Goal: Information Seeking & Learning: Learn about a topic

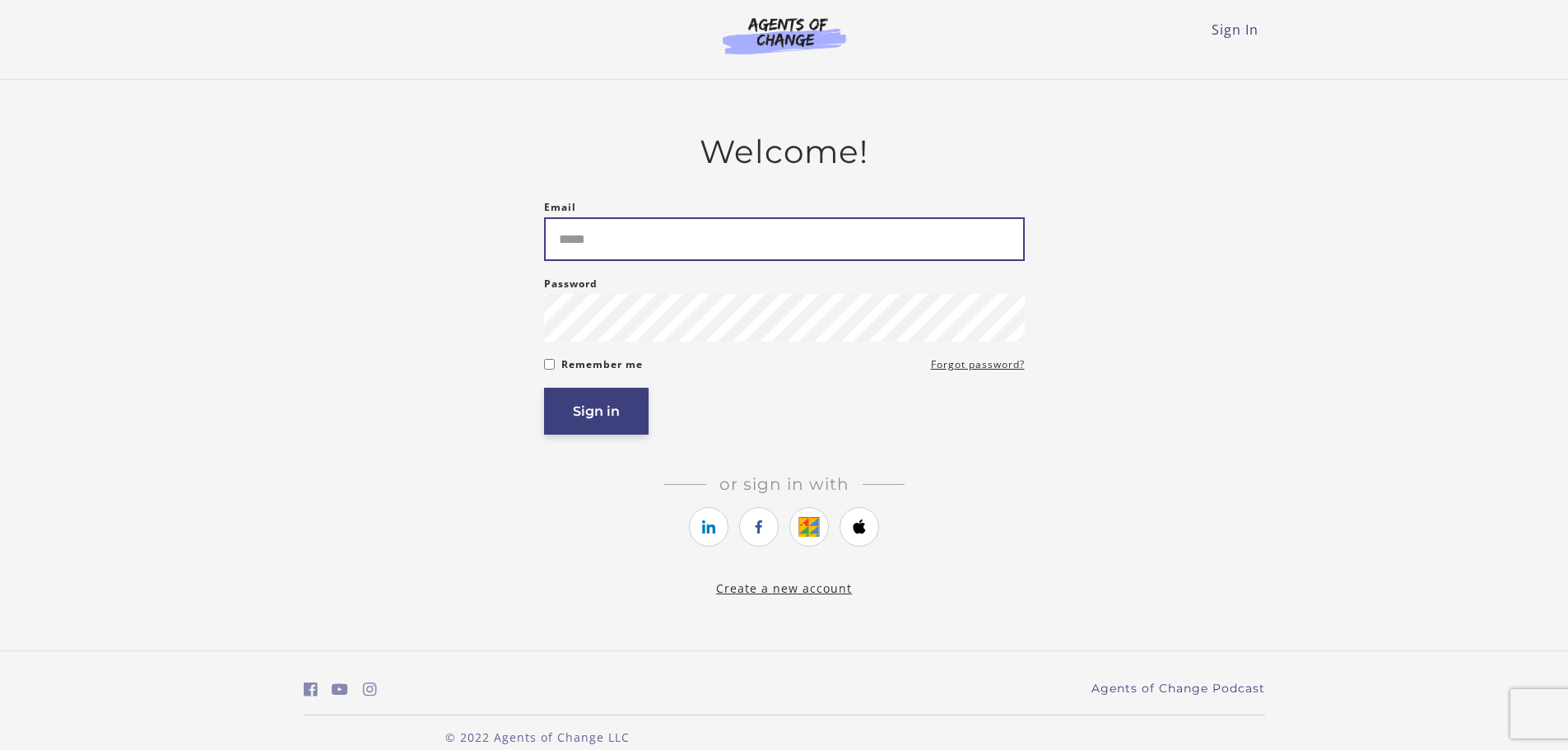
type input "**********"
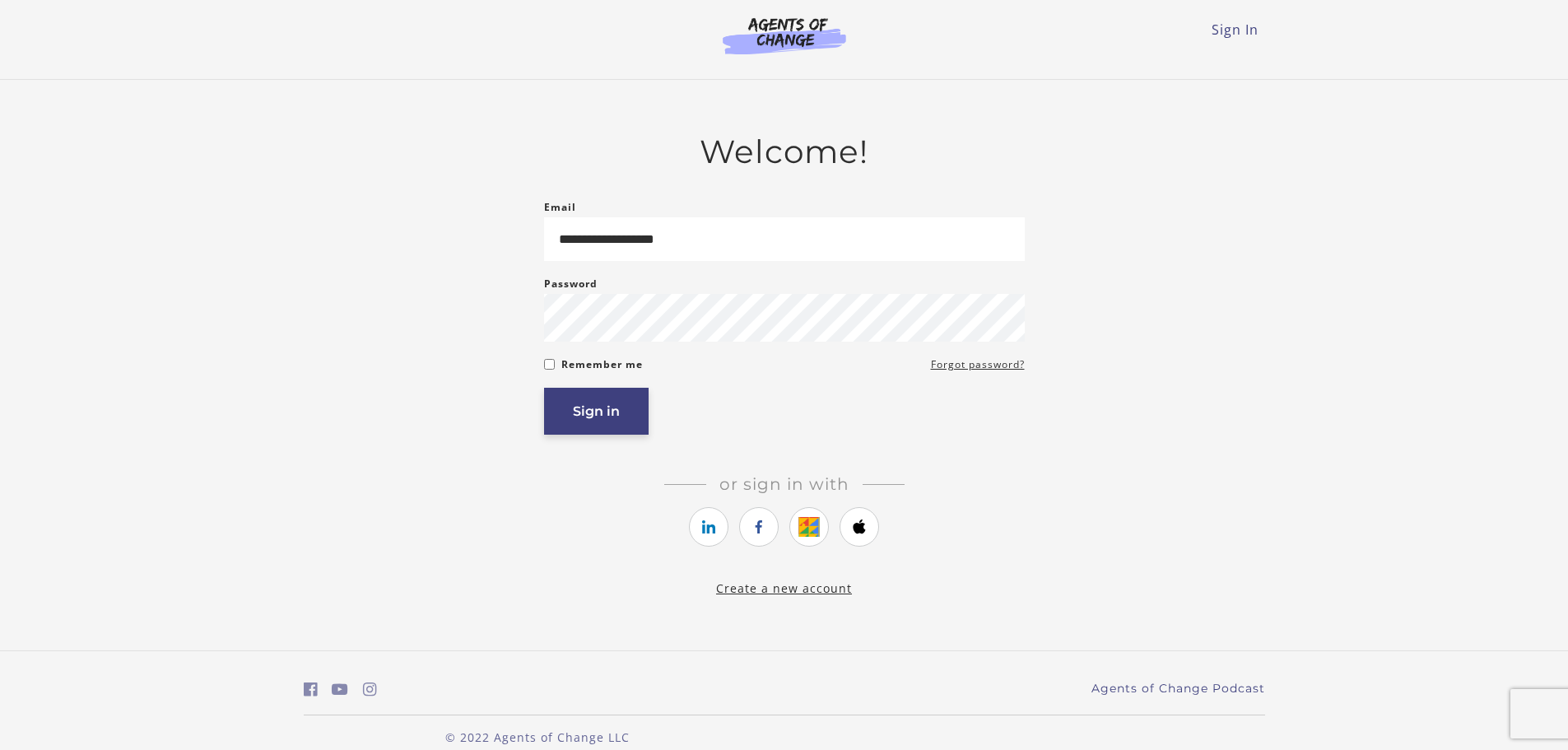
click at [586, 421] on button "Sign in" at bounding box center [596, 410] width 105 height 47
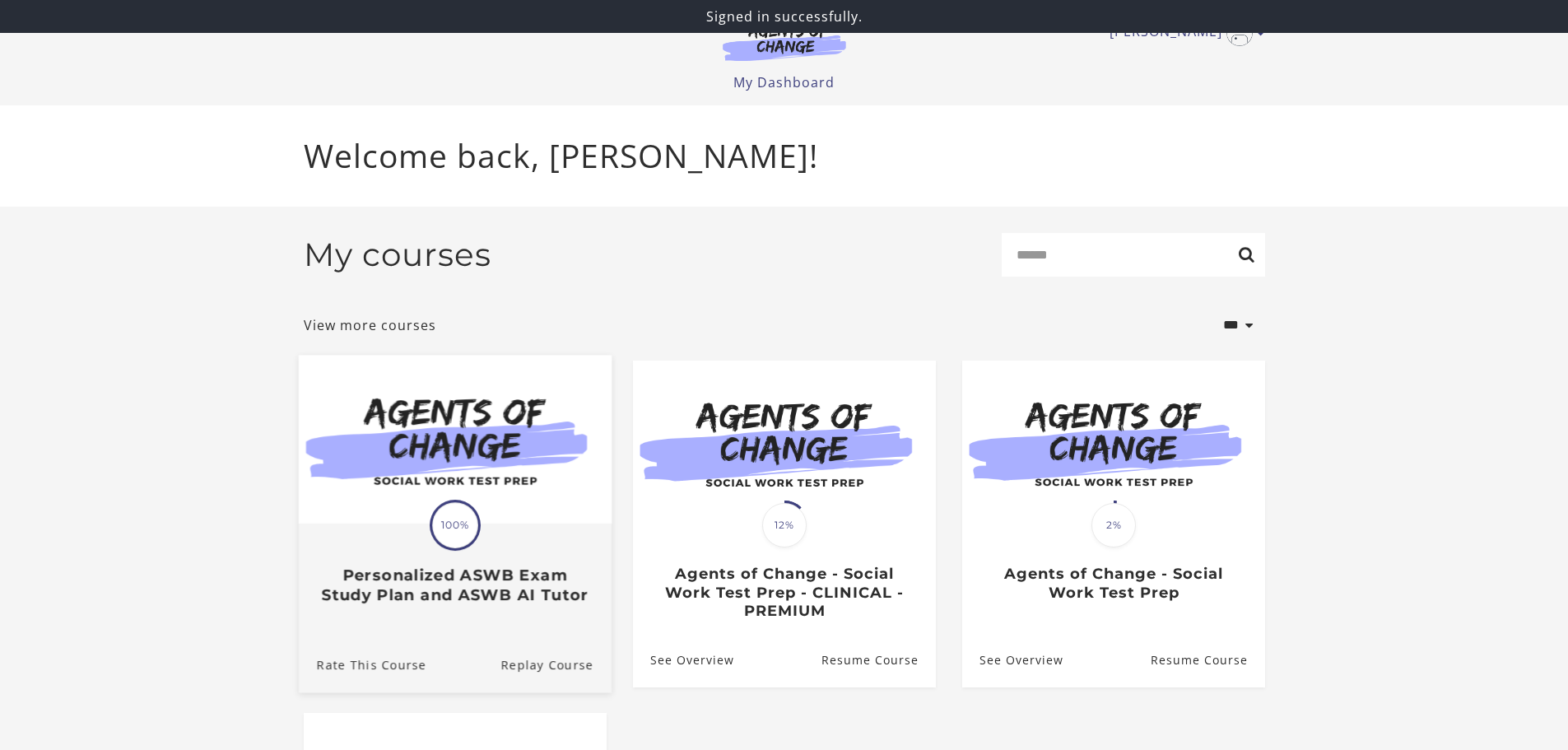
click at [522, 555] on div "Translation missing: en.liquid.partials.dashboard_course_card.progress_descript…" at bounding box center [454, 565] width 313 height 79
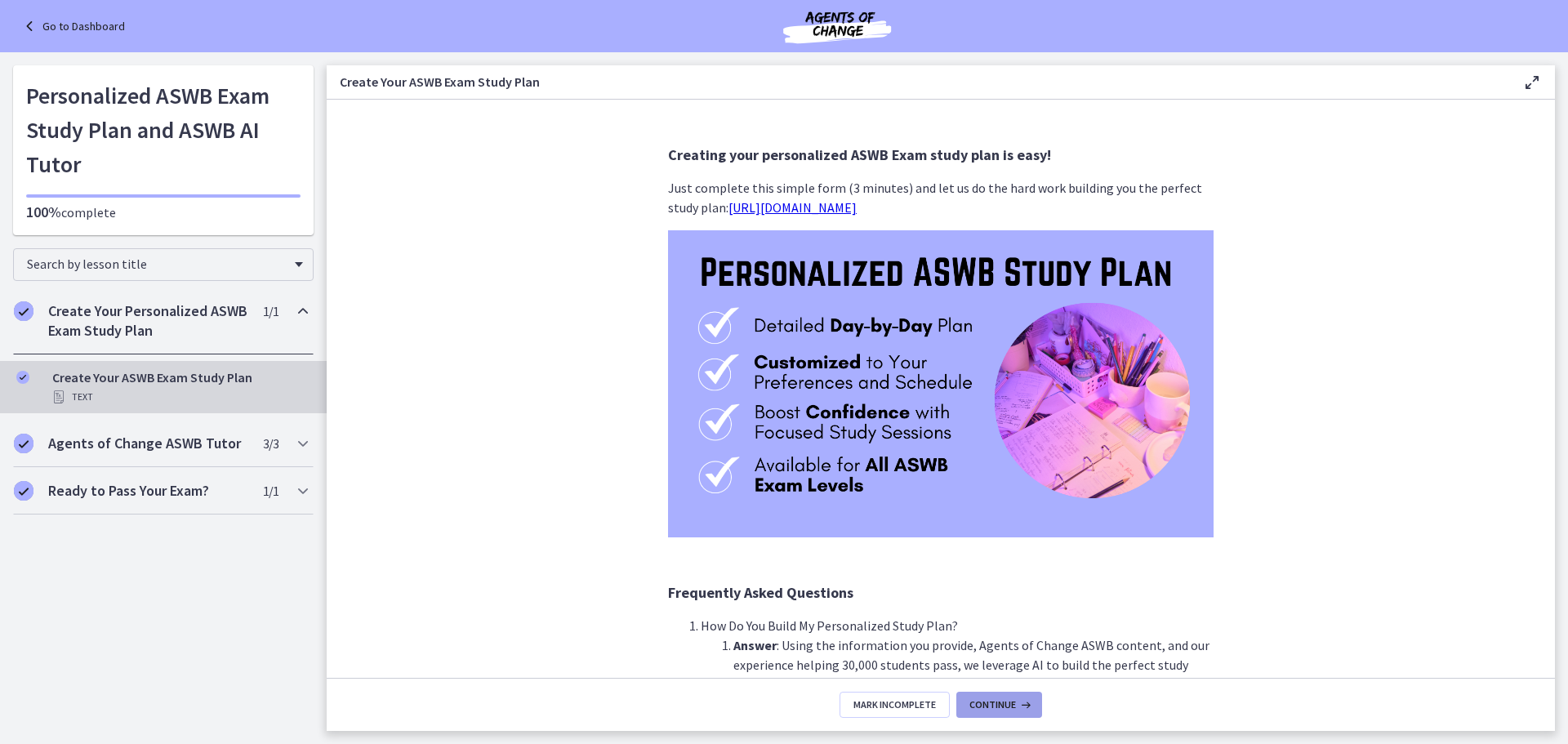
click at [1009, 706] on span "Continue" at bounding box center [992, 705] width 47 height 13
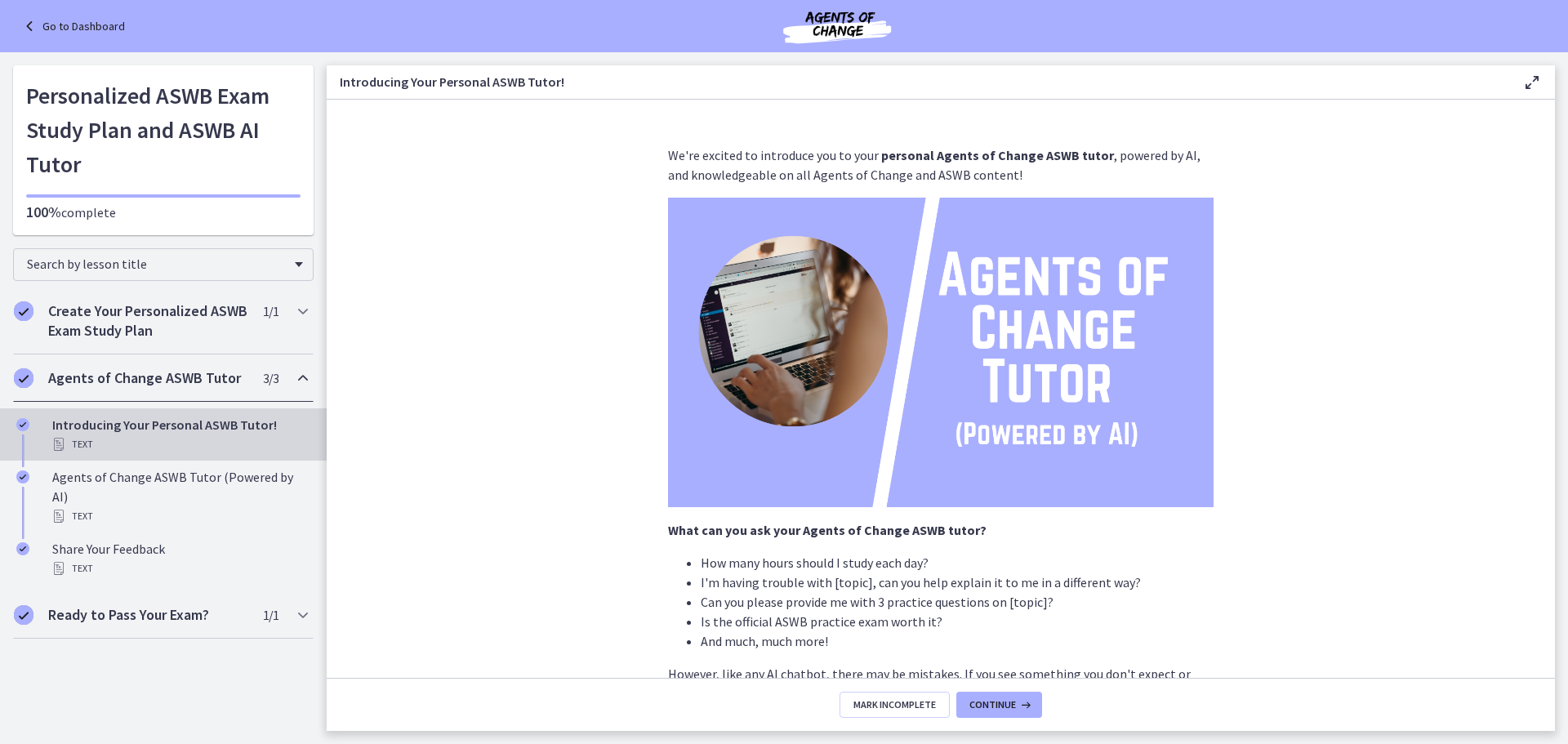
scroll to position [175, 0]
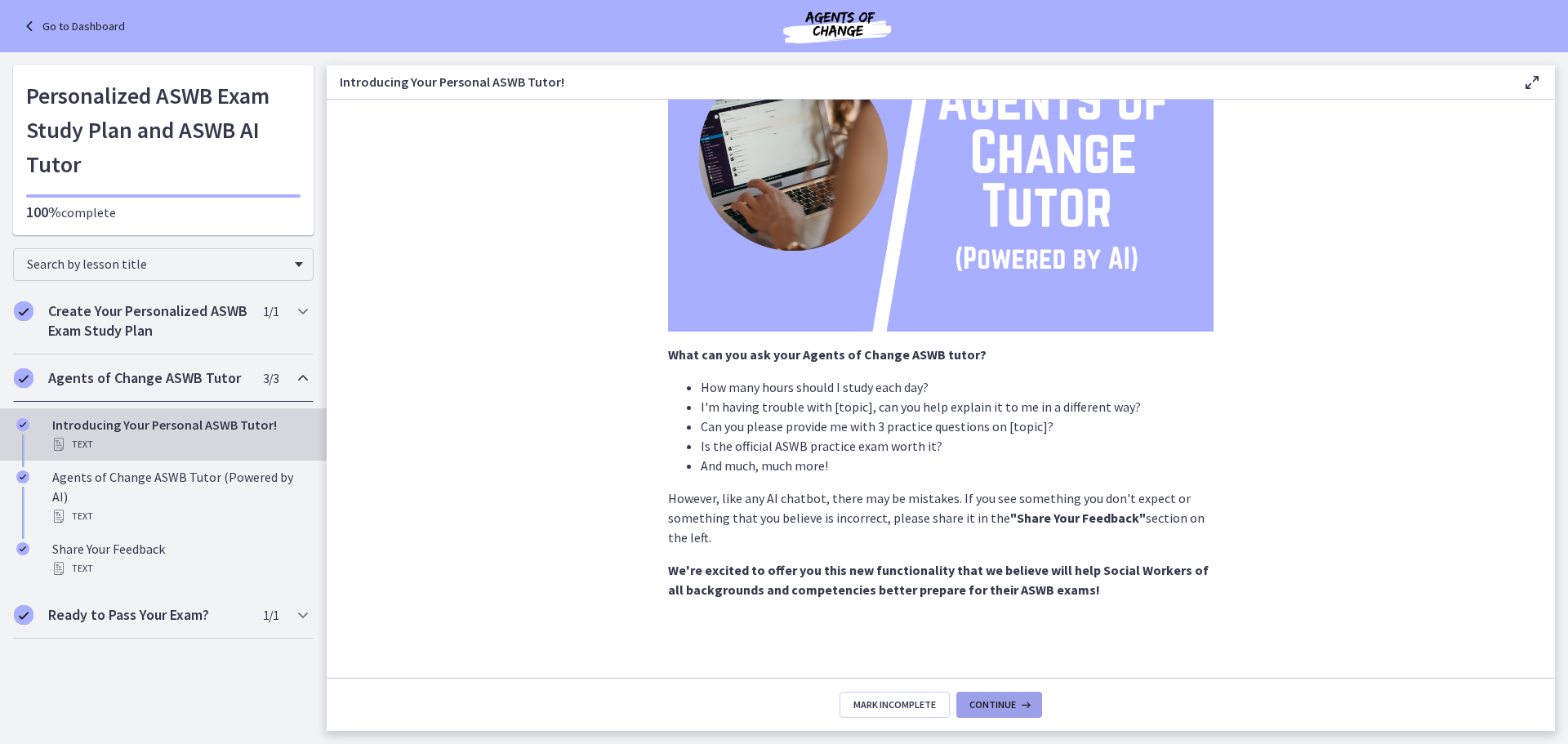
click at [997, 704] on span "Continue" at bounding box center [992, 705] width 47 height 13
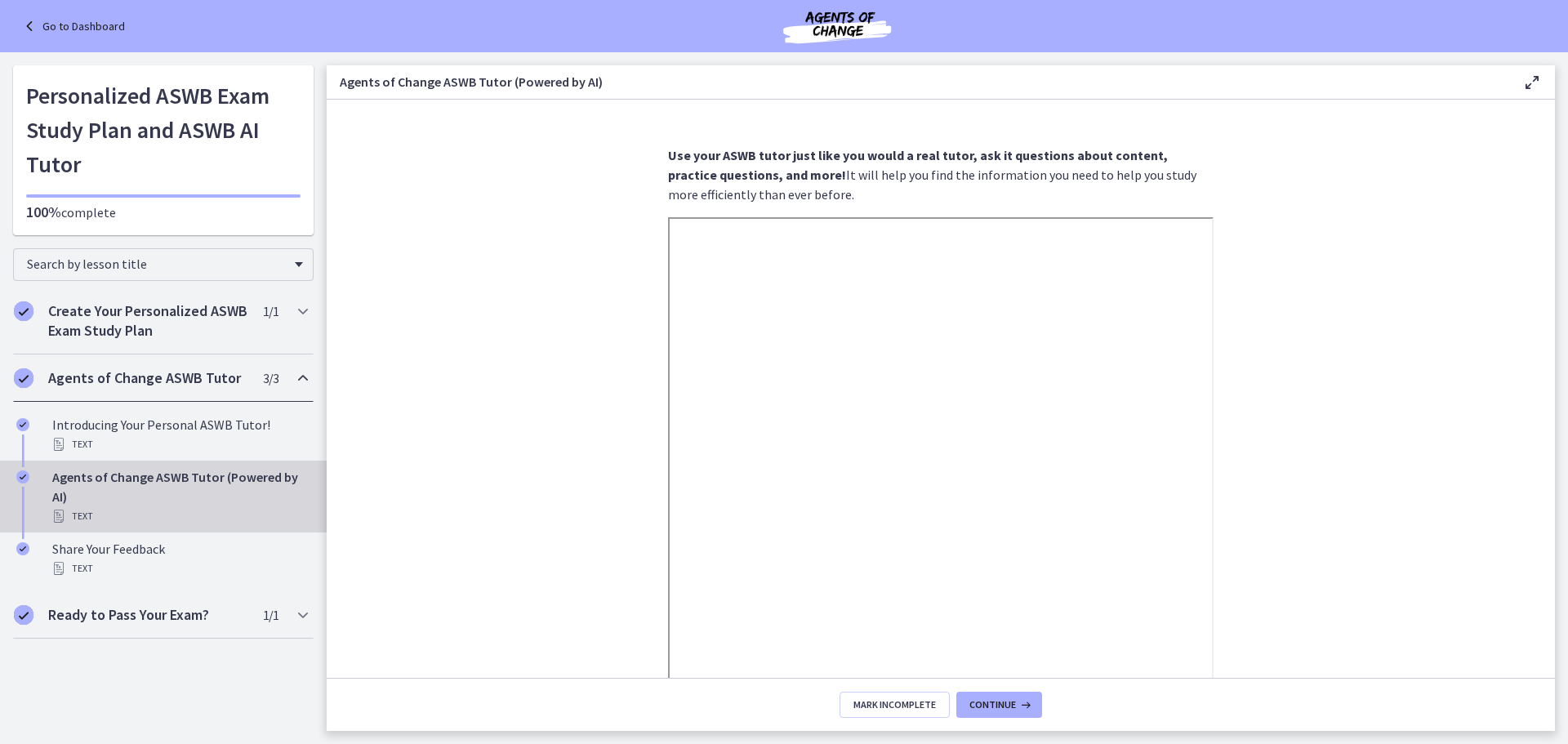
click at [90, 28] on link "Go to Dashboard" at bounding box center [71, 26] width 105 height 19
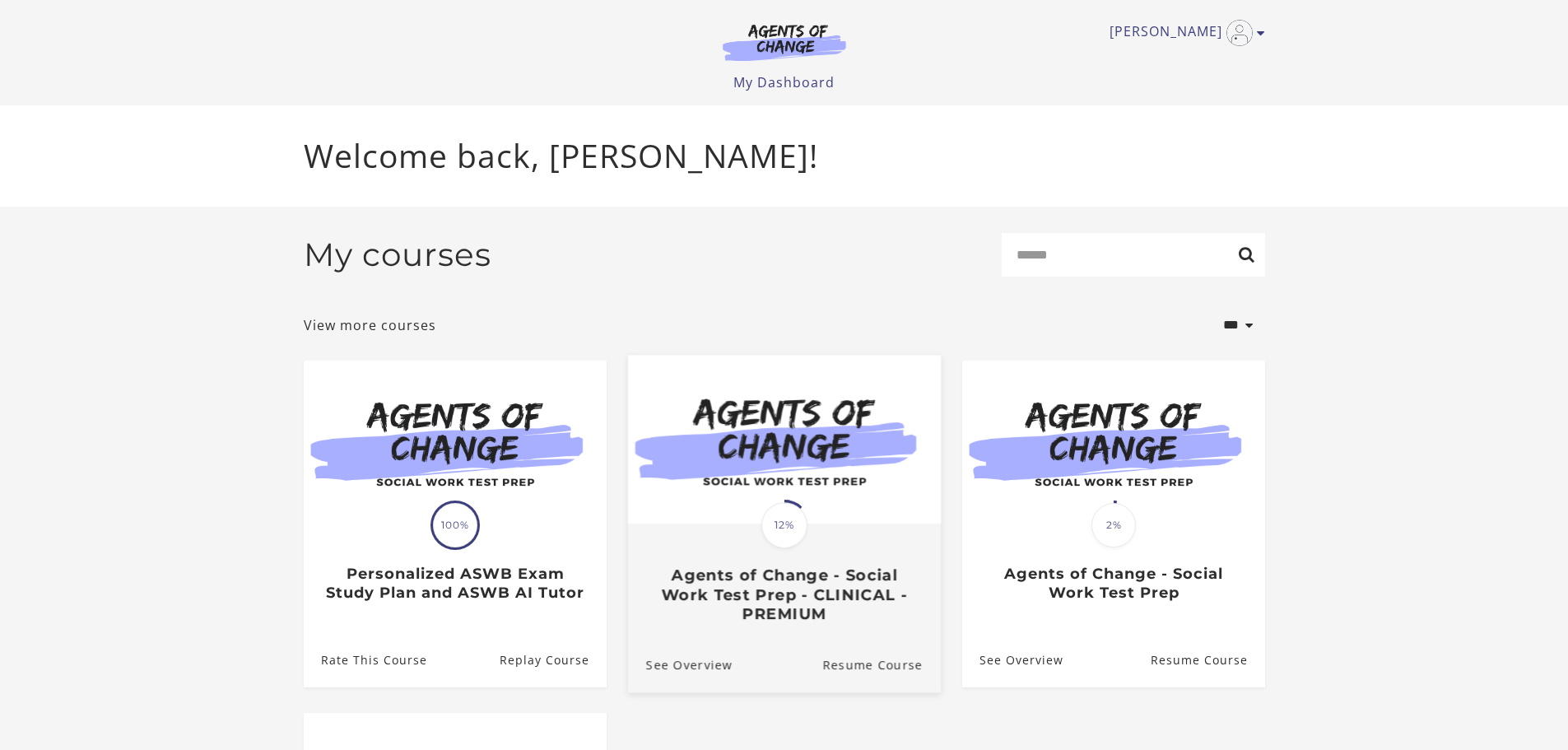
click at [791, 535] on span "12%" at bounding box center [784, 525] width 46 height 46
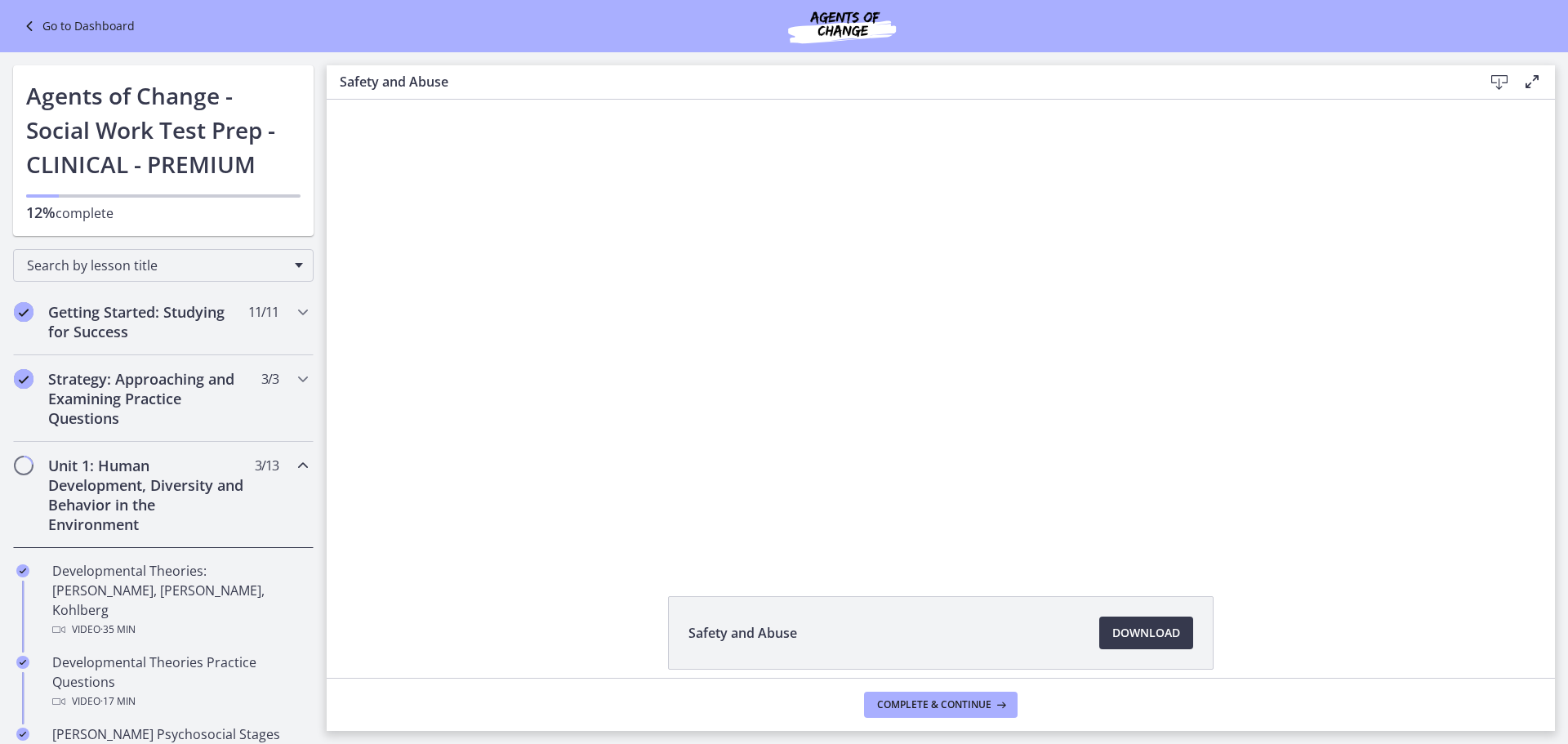
click at [131, 486] on h2 "Unit 1: Human Development, Diversity and Behavior in the Environment" at bounding box center [148, 495] width 199 height 79
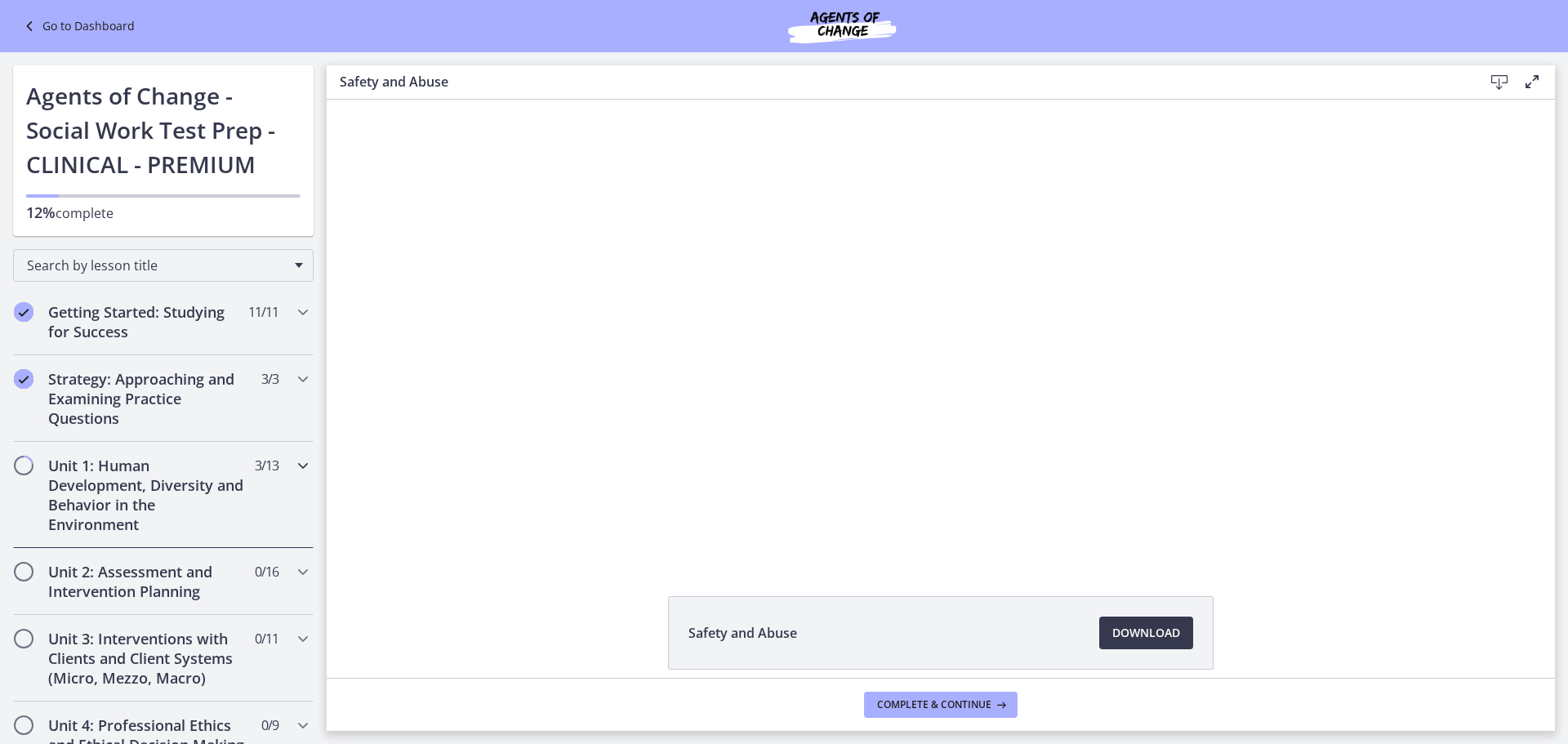
click at [131, 486] on h2 "Unit 1: Human Development, Diversity and Behavior in the Environment" at bounding box center [148, 495] width 199 height 79
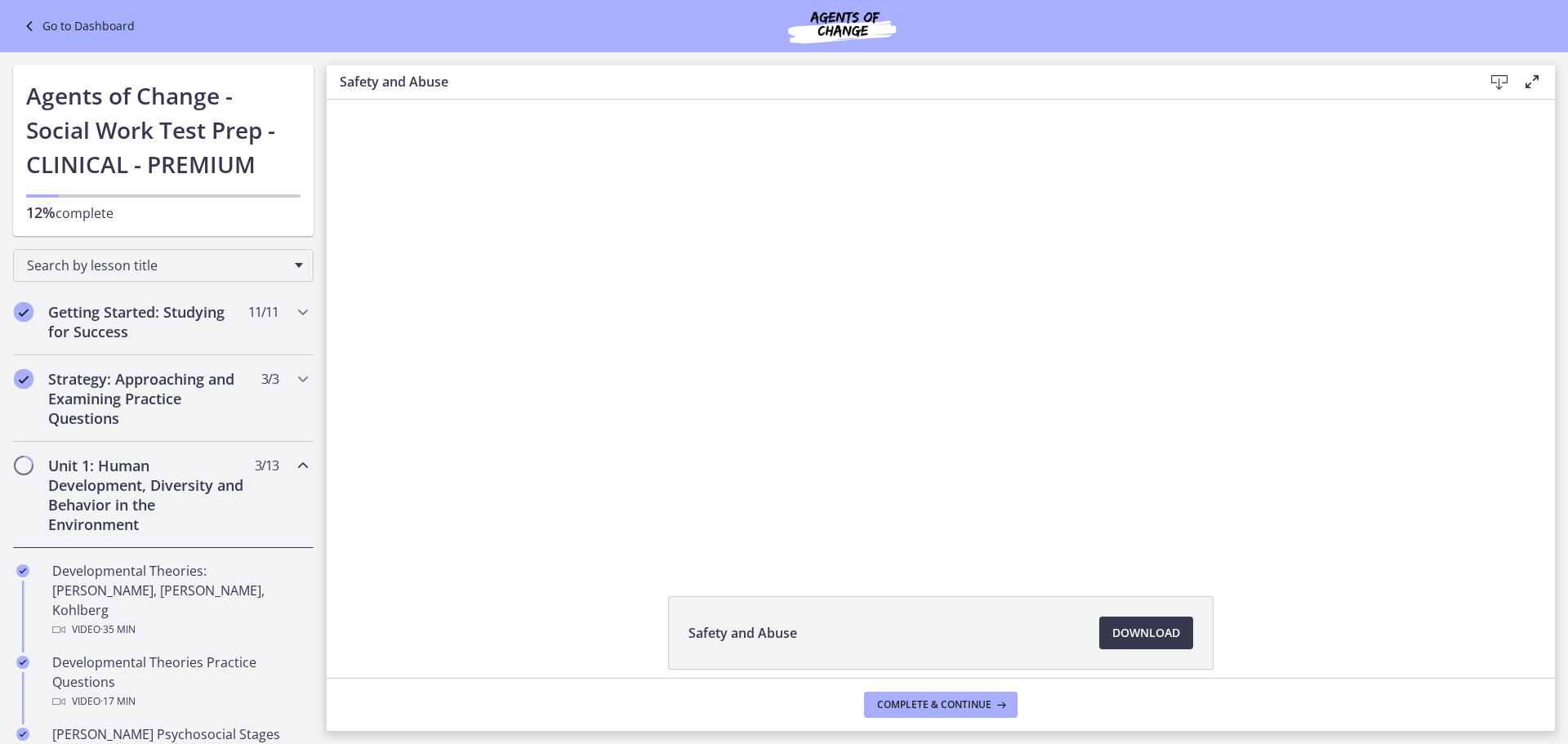
click at [136, 474] on h2 "Unit 1: Human Development, Diversity and Behavior in the Environment" at bounding box center [148, 495] width 199 height 79
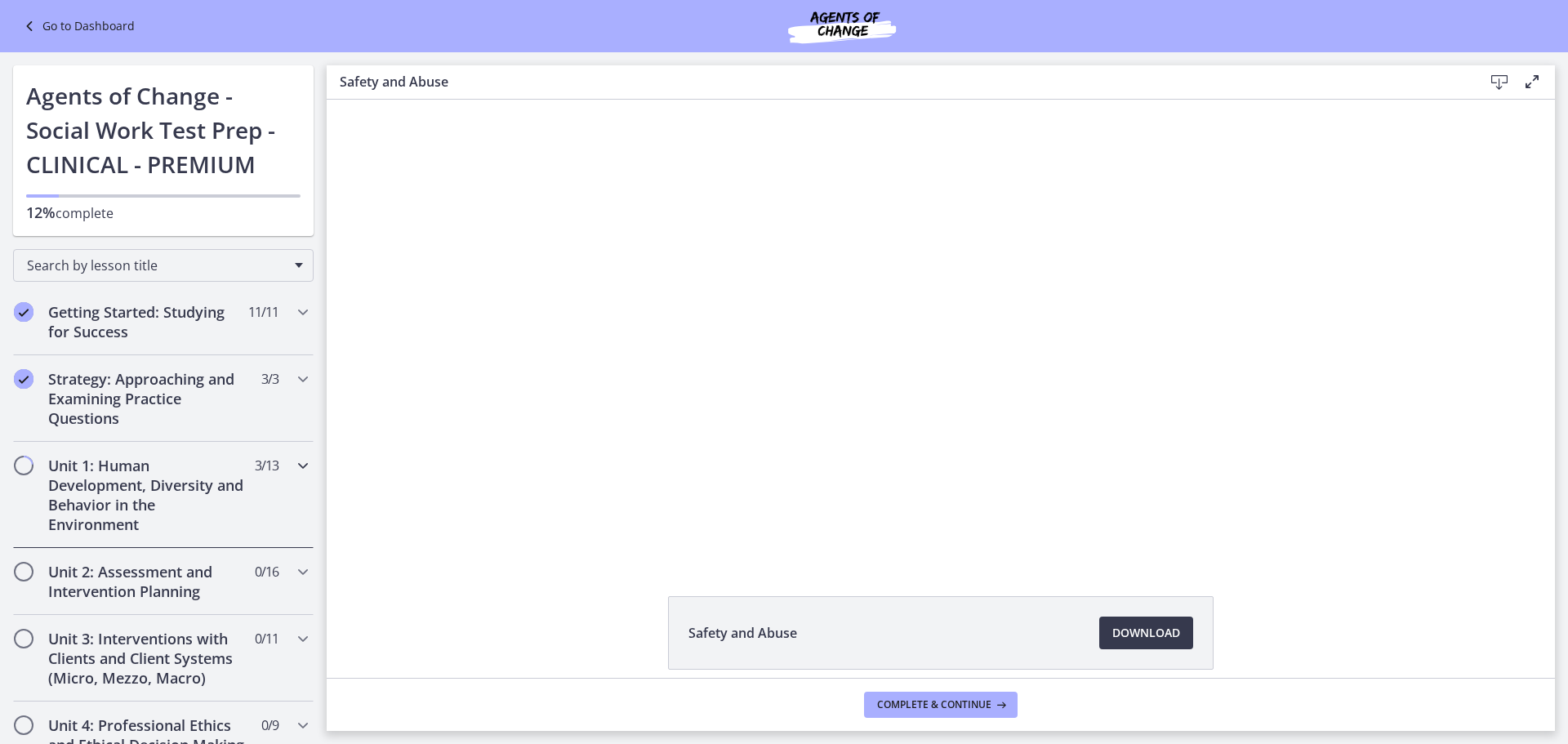
click at [136, 474] on h2 "Unit 1: Human Development, Diversity and Behavior in the Environment" at bounding box center [148, 495] width 199 height 79
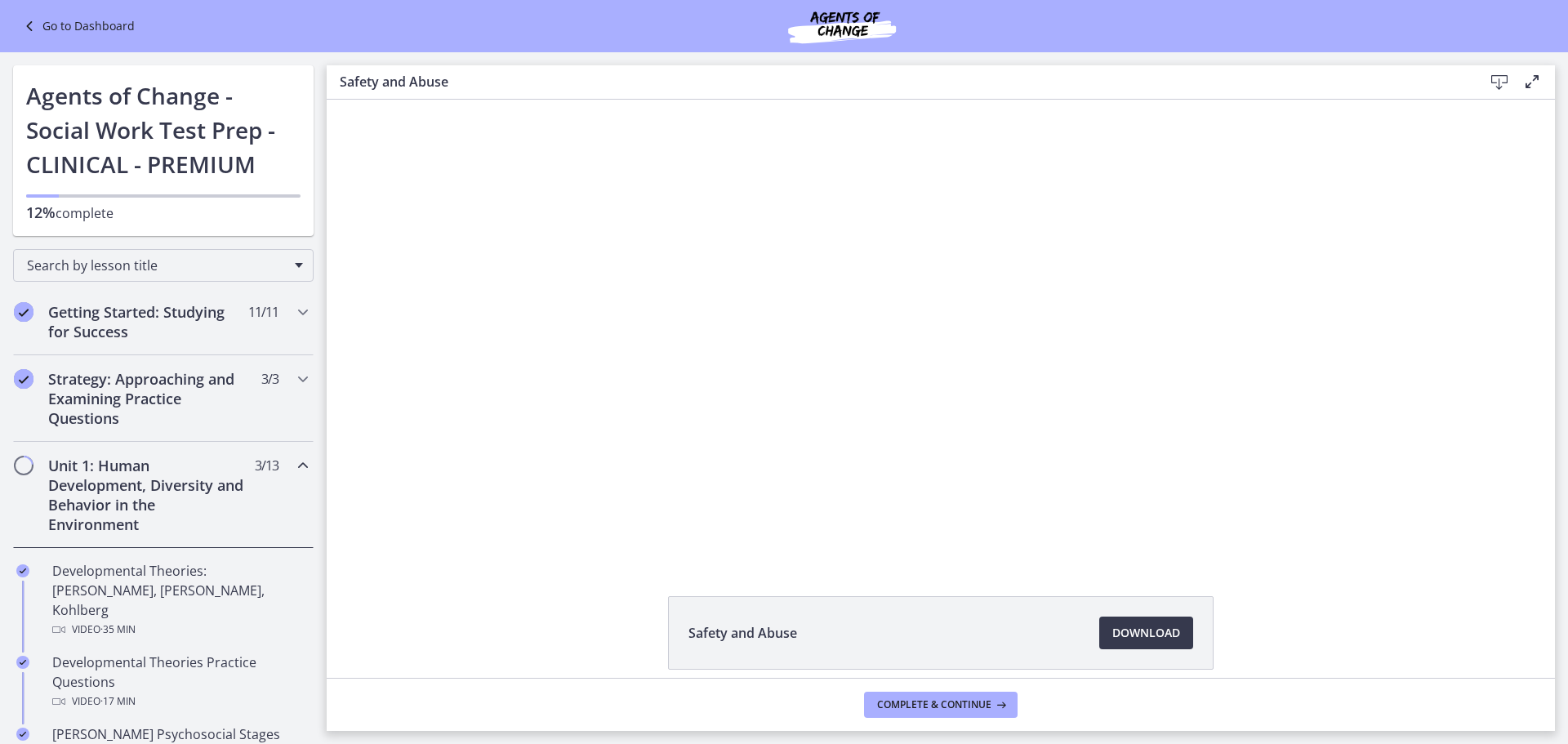
click at [83, 479] on h2 "Unit 1: Human Development, Diversity and Behavior in the Environment" at bounding box center [148, 495] width 199 height 79
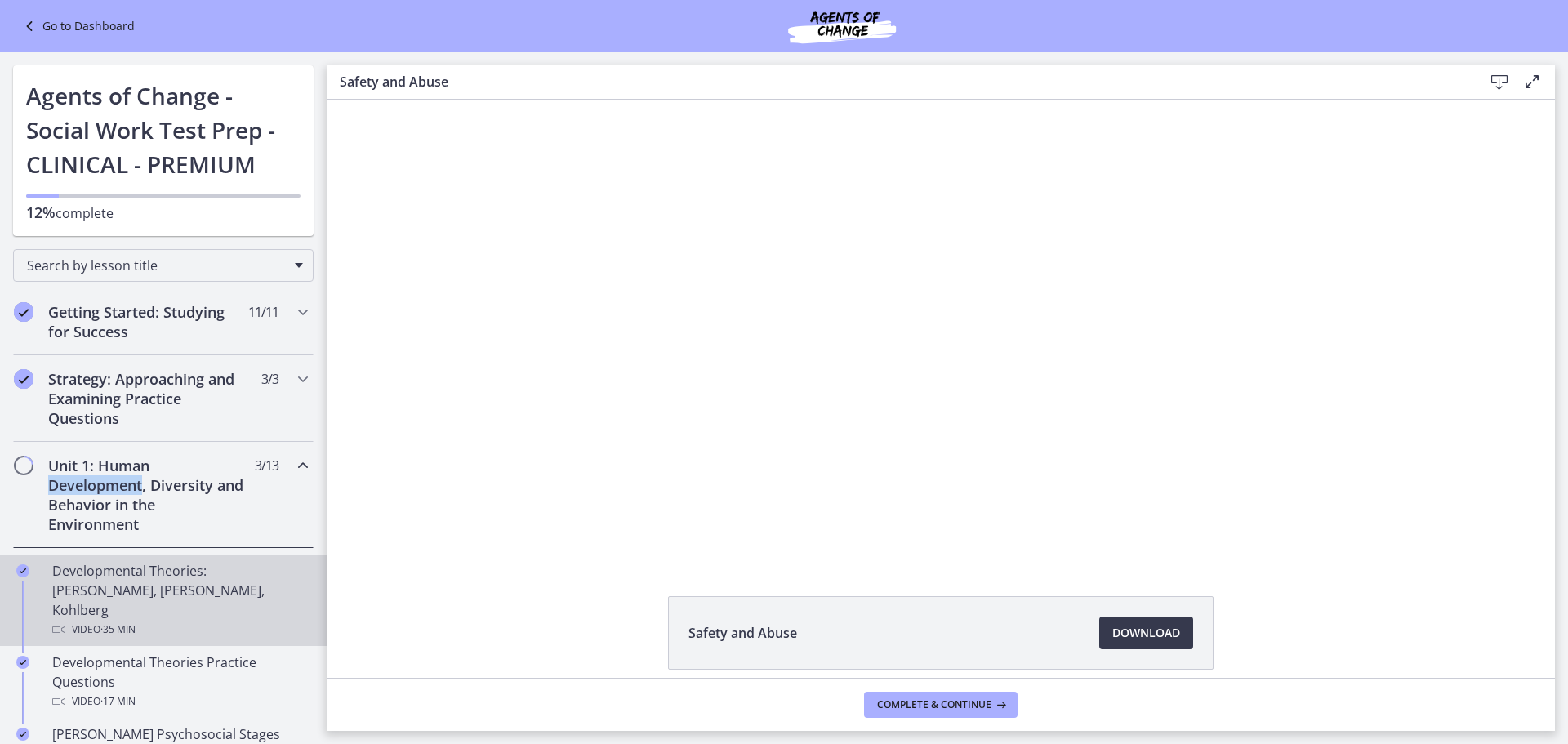
click at [105, 620] on span "· 35 min" at bounding box center [118, 629] width 35 height 19
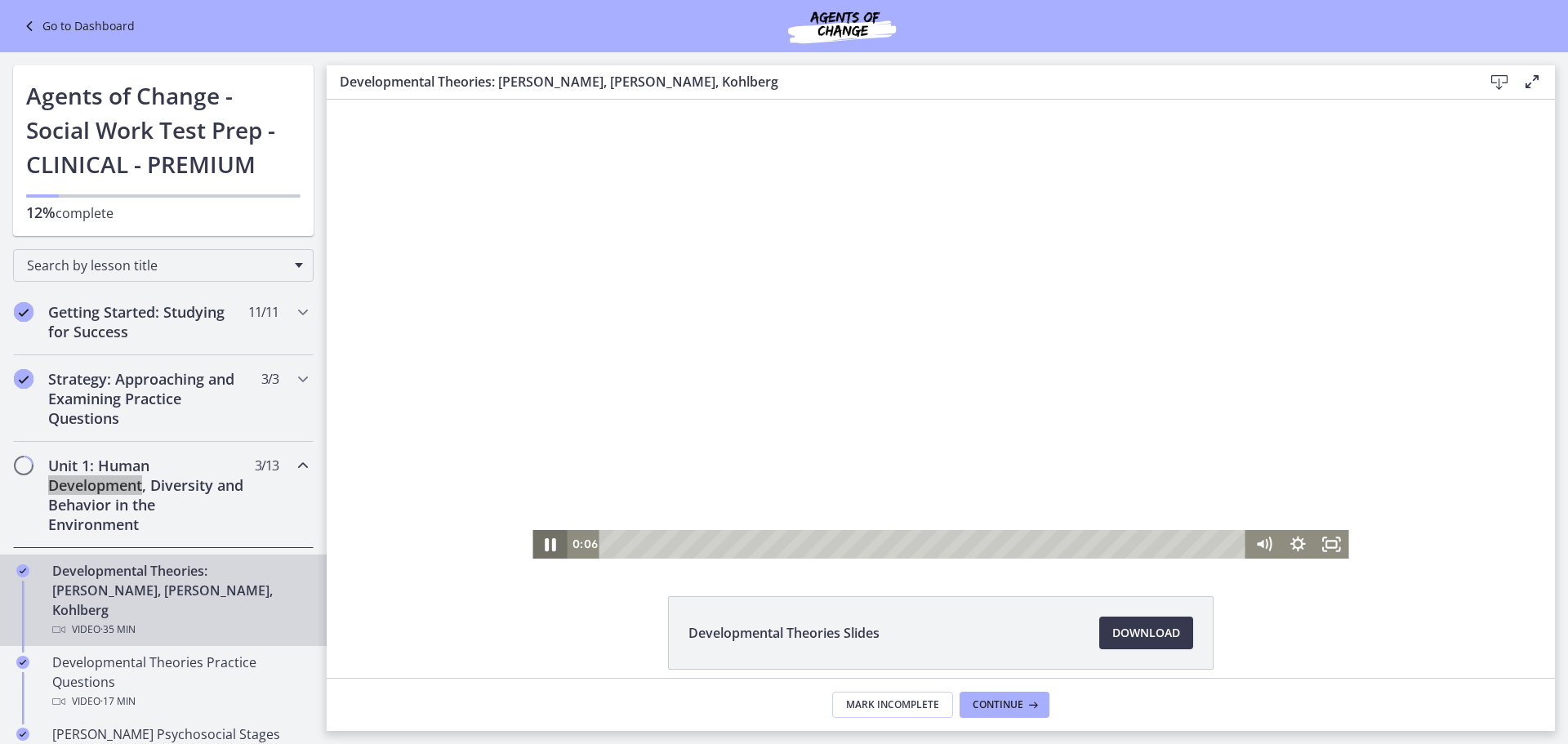
click at [548, 548] on icon "Pause" at bounding box center [550, 545] width 12 height 13
